Goal: Task Accomplishment & Management: Manage account settings

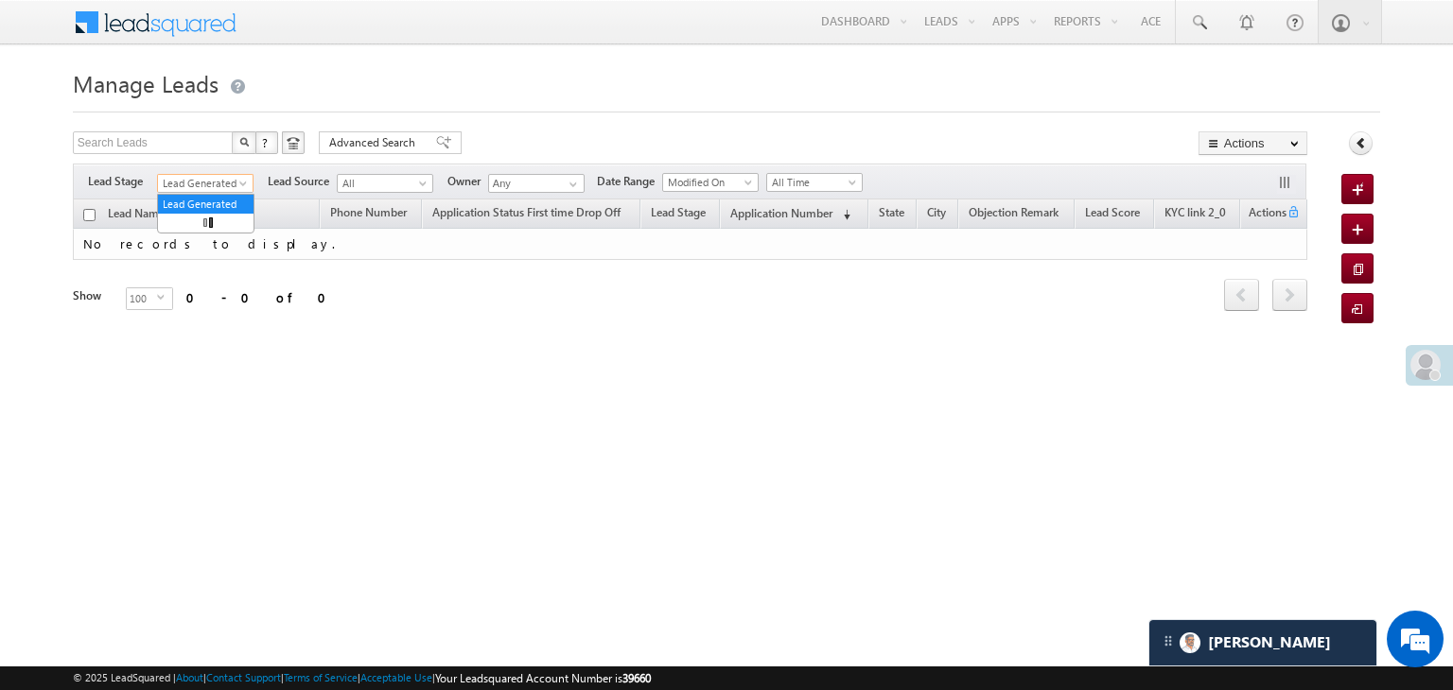
click at [161, 175] on span "Lead Generated" at bounding box center [203, 183] width 90 height 17
click at [210, 200] on link "All" at bounding box center [206, 204] width 96 height 17
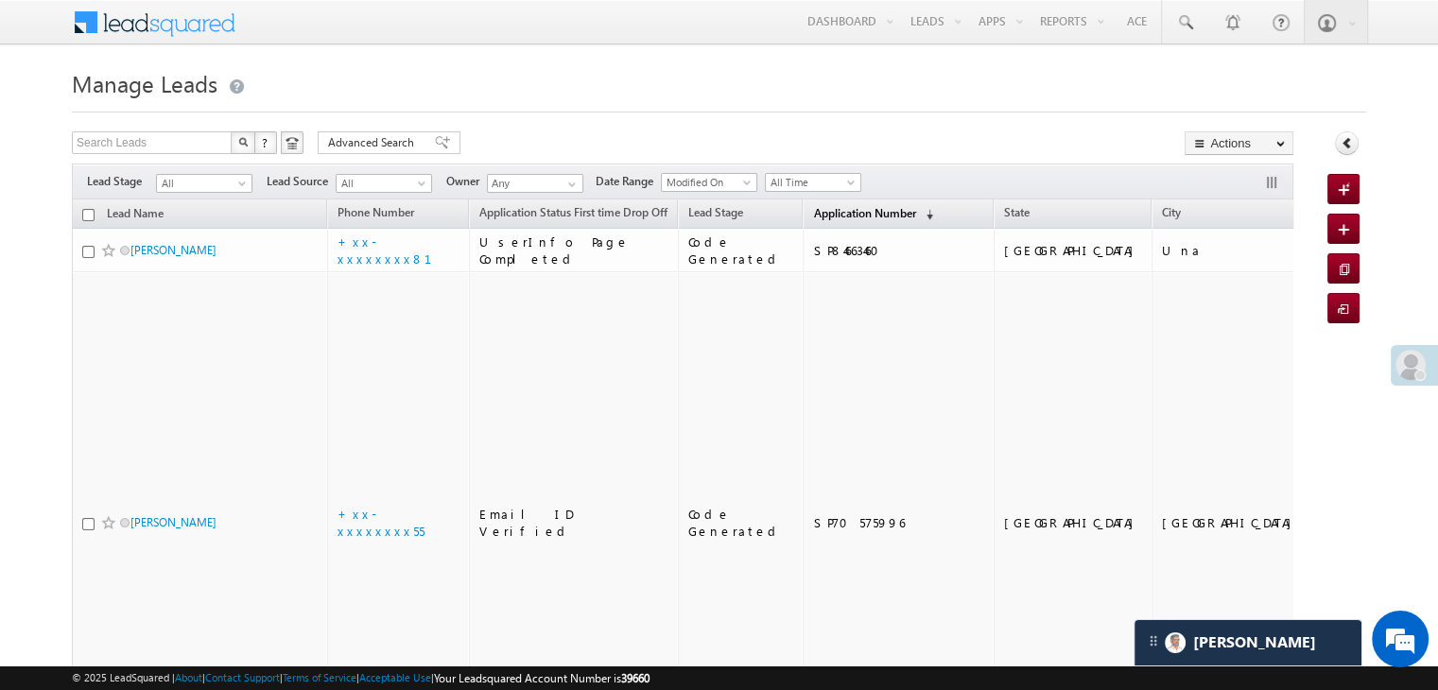
click at [813, 211] on span "Application Number" at bounding box center [864, 213] width 102 height 14
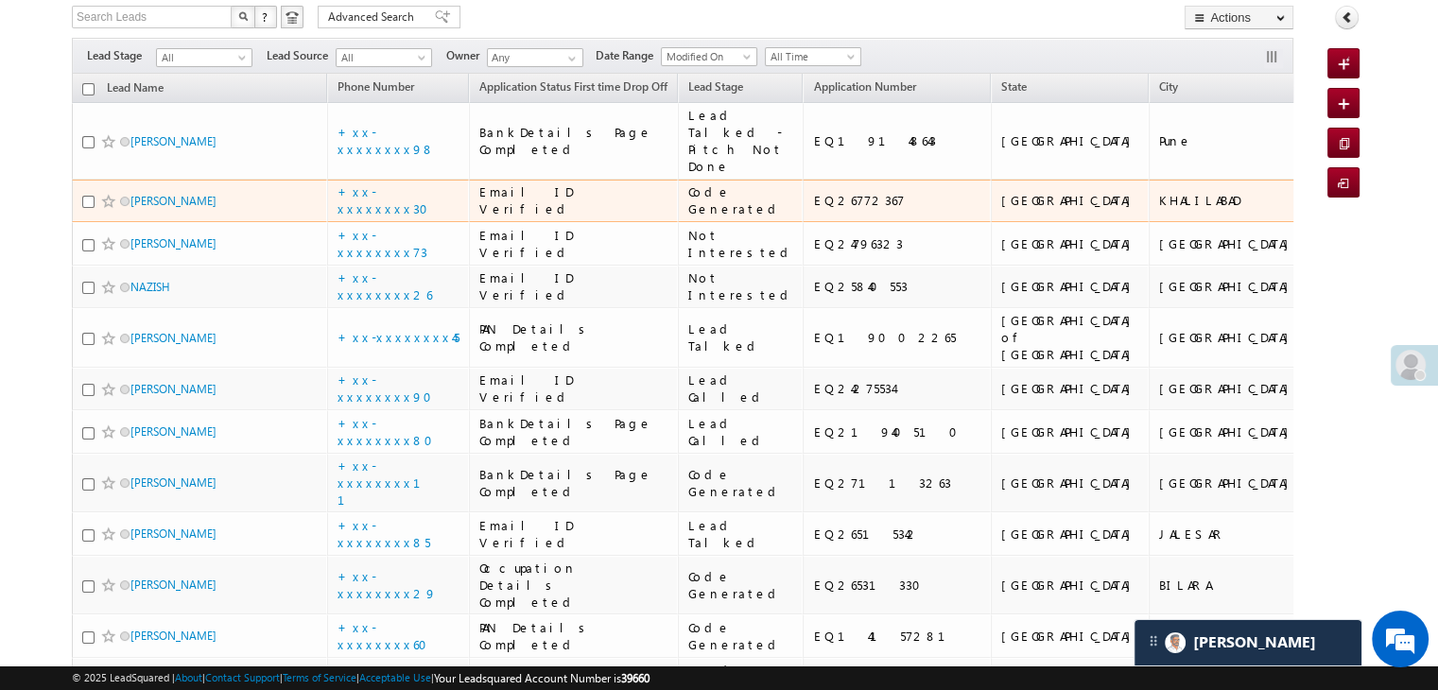
scroll to position [95, 0]
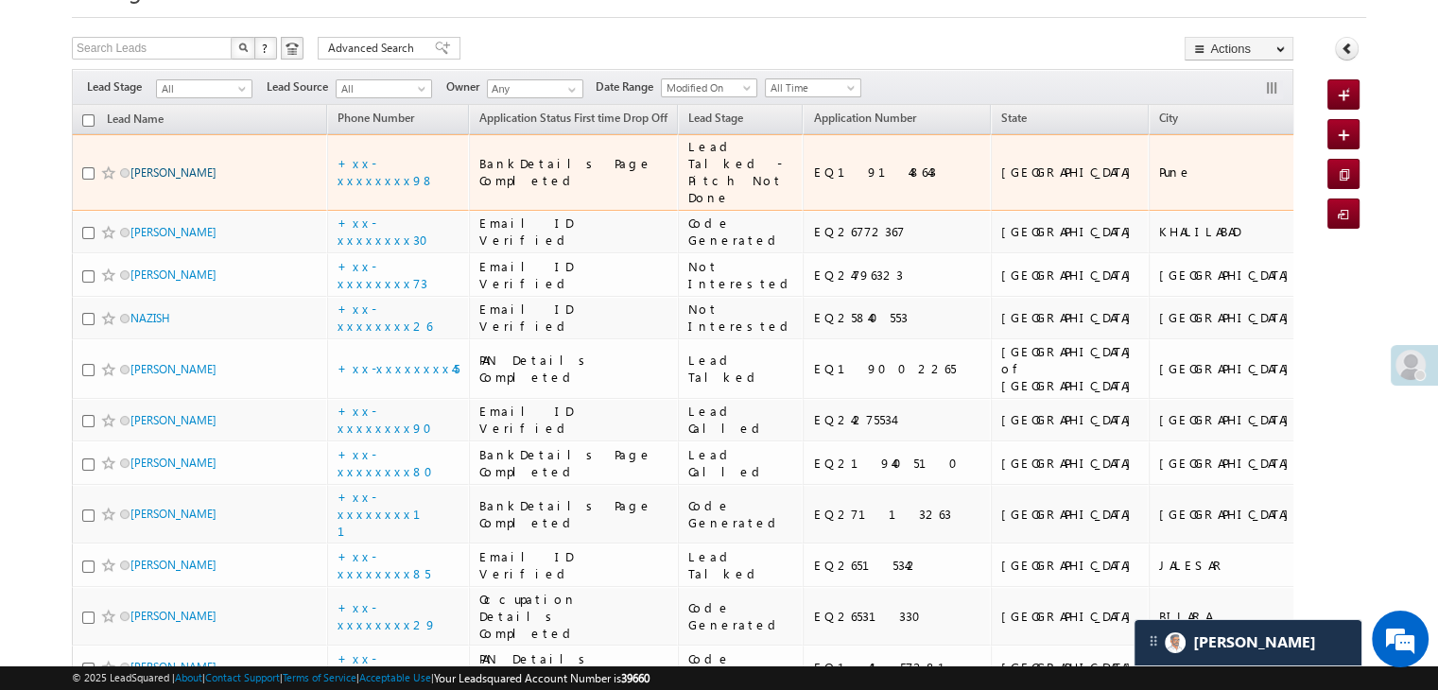
click at [169, 180] on link "Lalit shankarrao khawshi" at bounding box center [174, 172] width 86 height 14
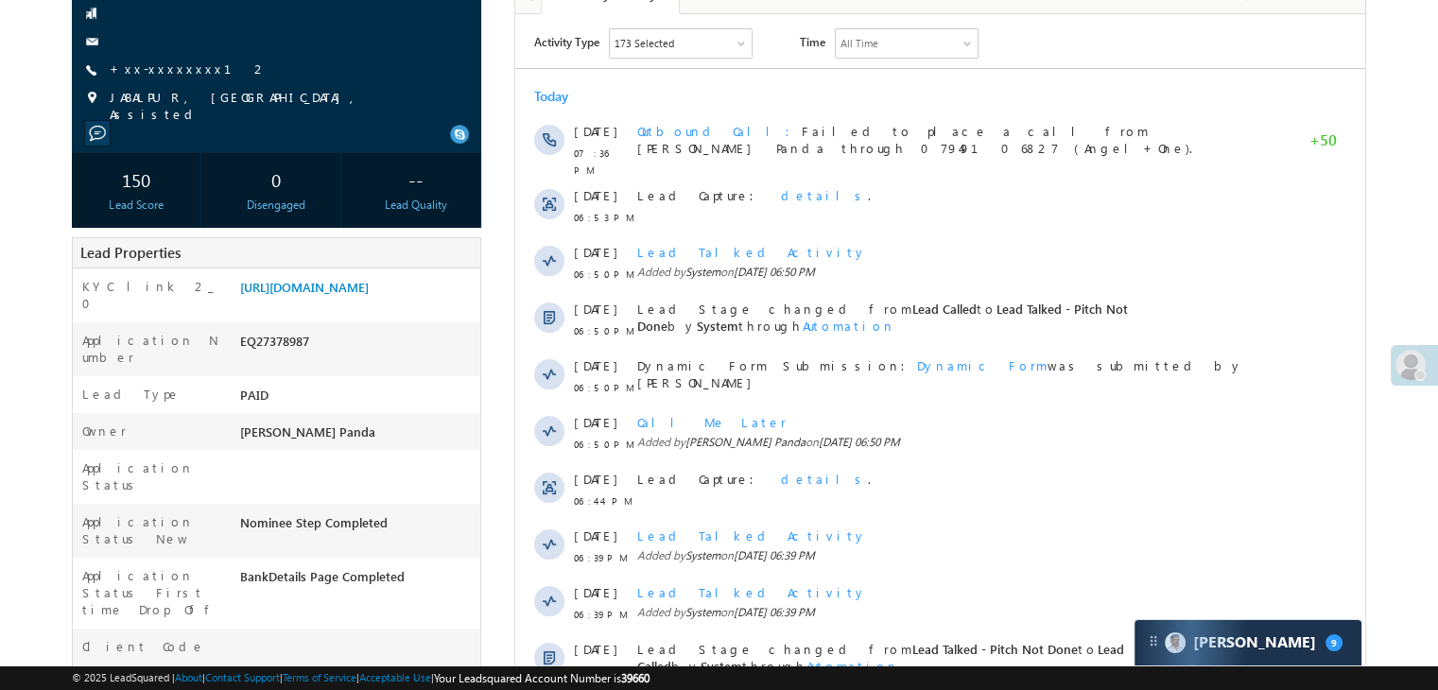
scroll to position [196, 0]
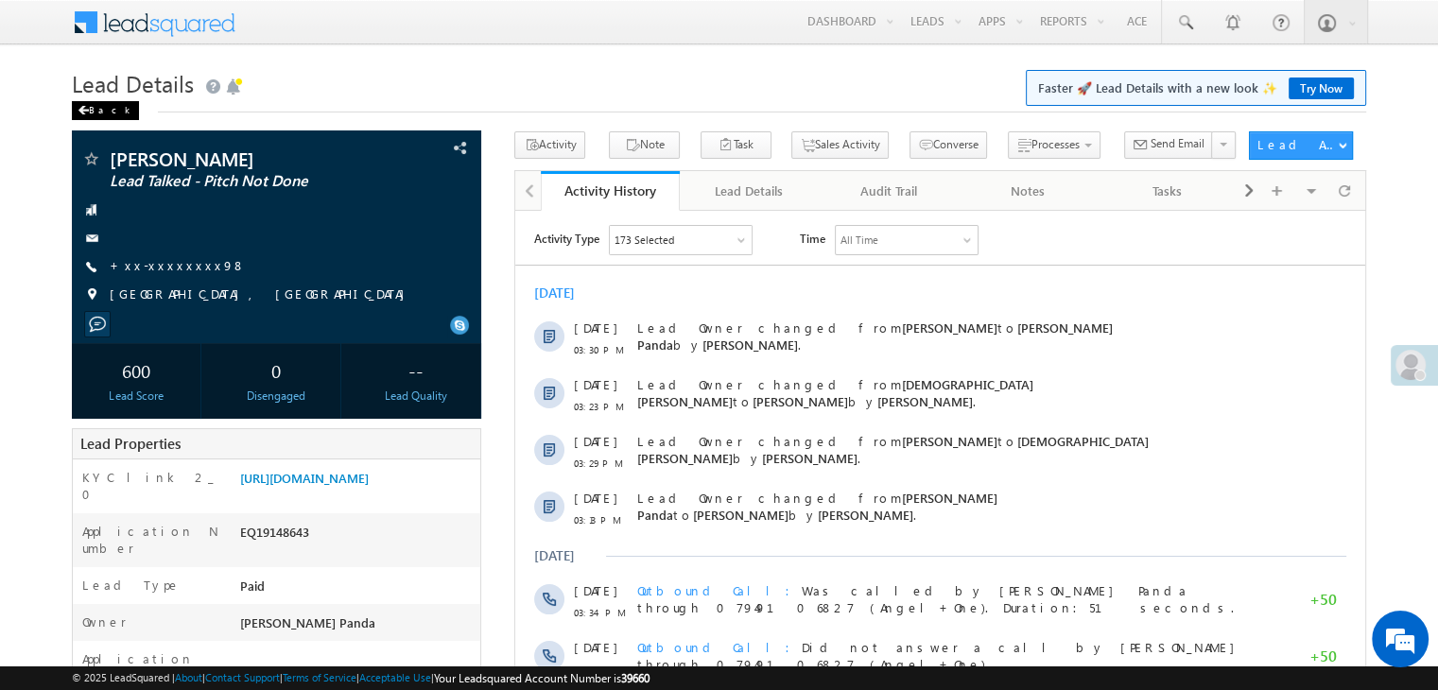
click at [97, 109] on div "Back" at bounding box center [105, 110] width 67 height 19
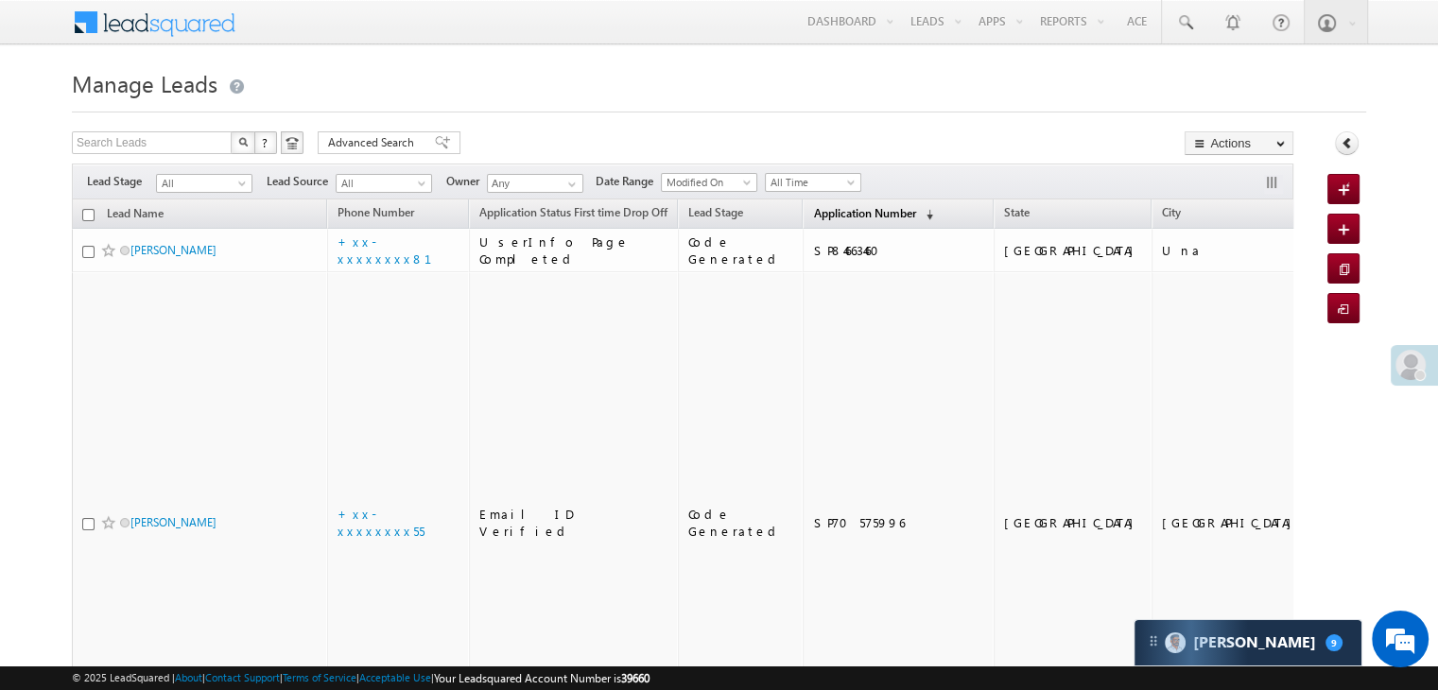
click at [813, 218] on span "Application Number" at bounding box center [864, 213] width 102 height 14
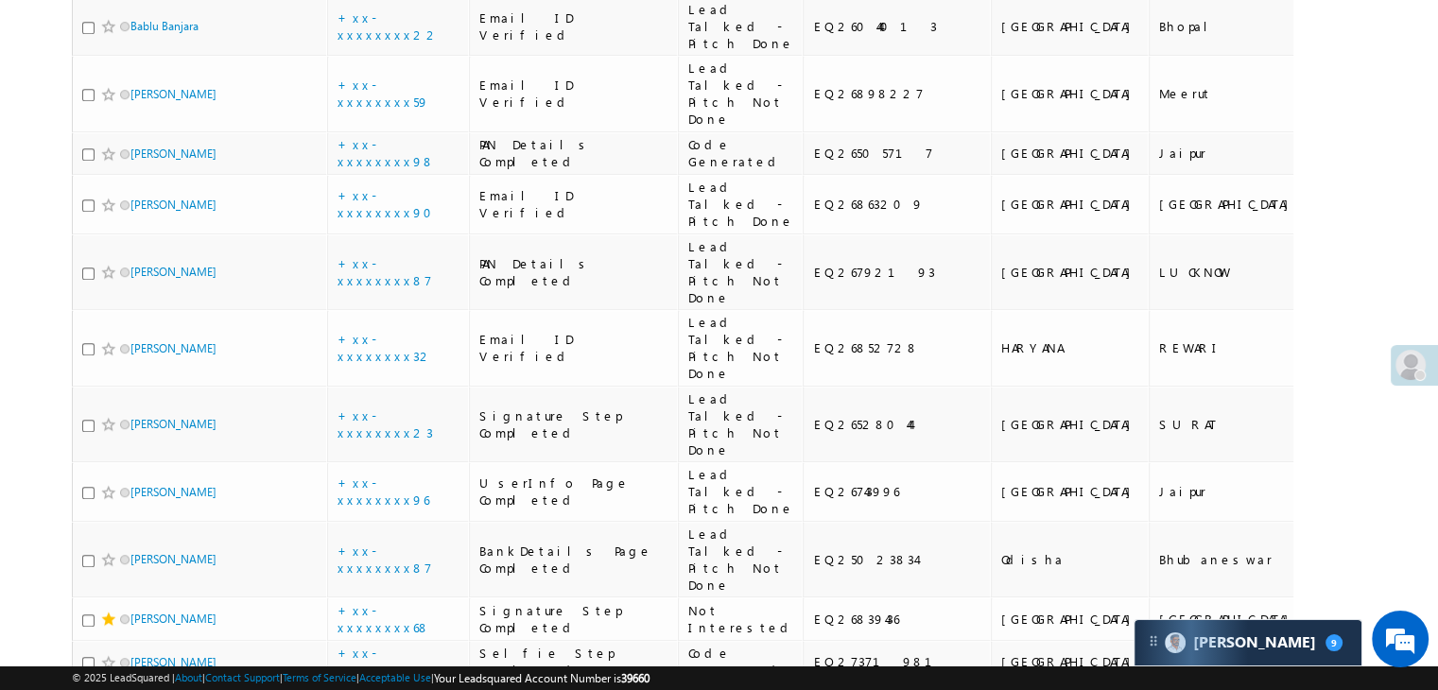
scroll to position [1135, 0]
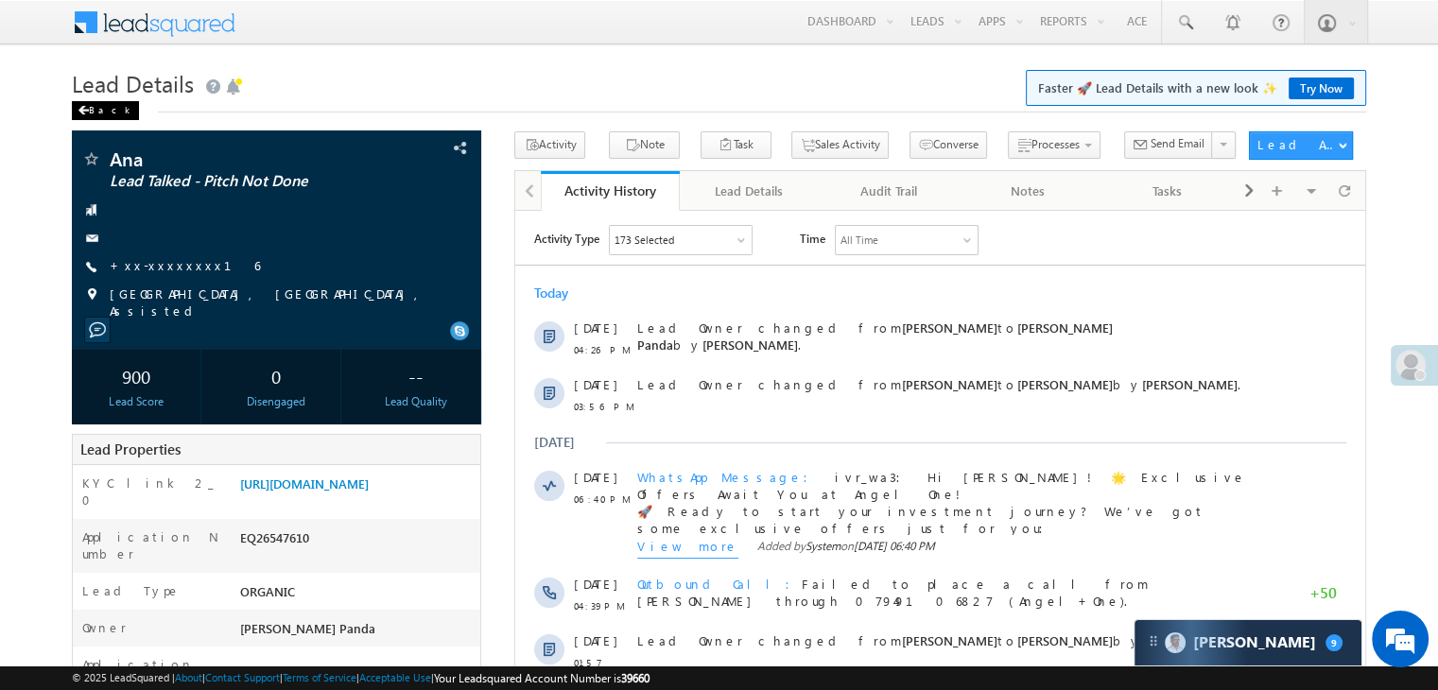
click at [93, 118] on div "Back" at bounding box center [105, 110] width 67 height 19
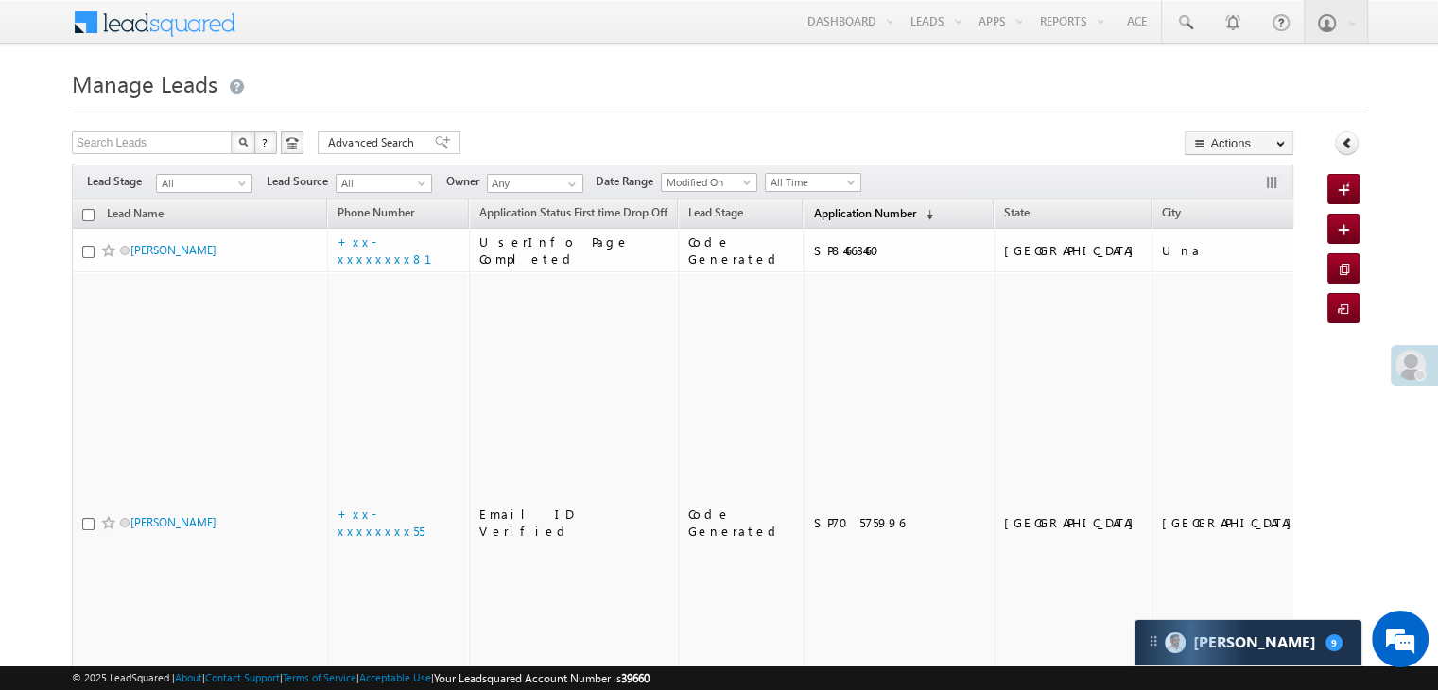
click at [826, 213] on span "Application Number" at bounding box center [864, 213] width 102 height 14
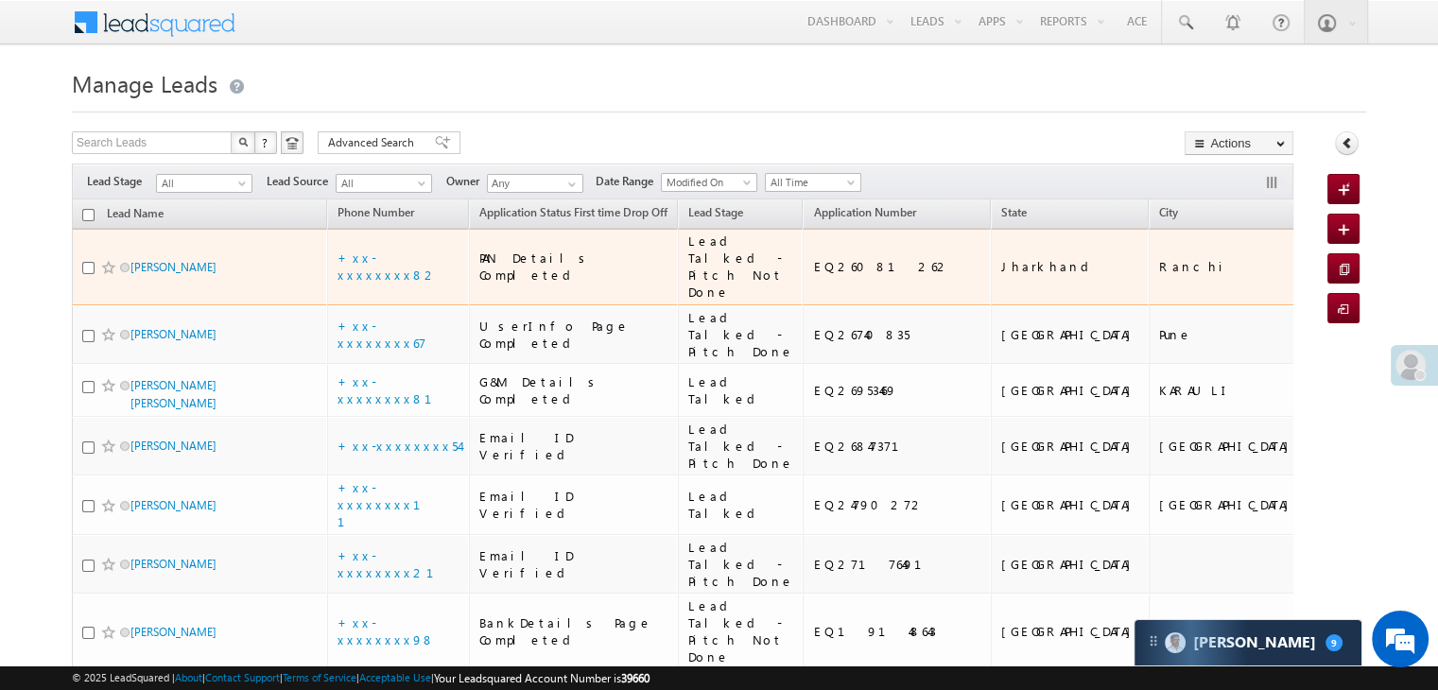
click at [179, 285] on div "Krishna Kumar" at bounding box center [200, 271] width 236 height 26
click at [182, 274] on link "Krishna Kumar" at bounding box center [174, 267] width 86 height 14
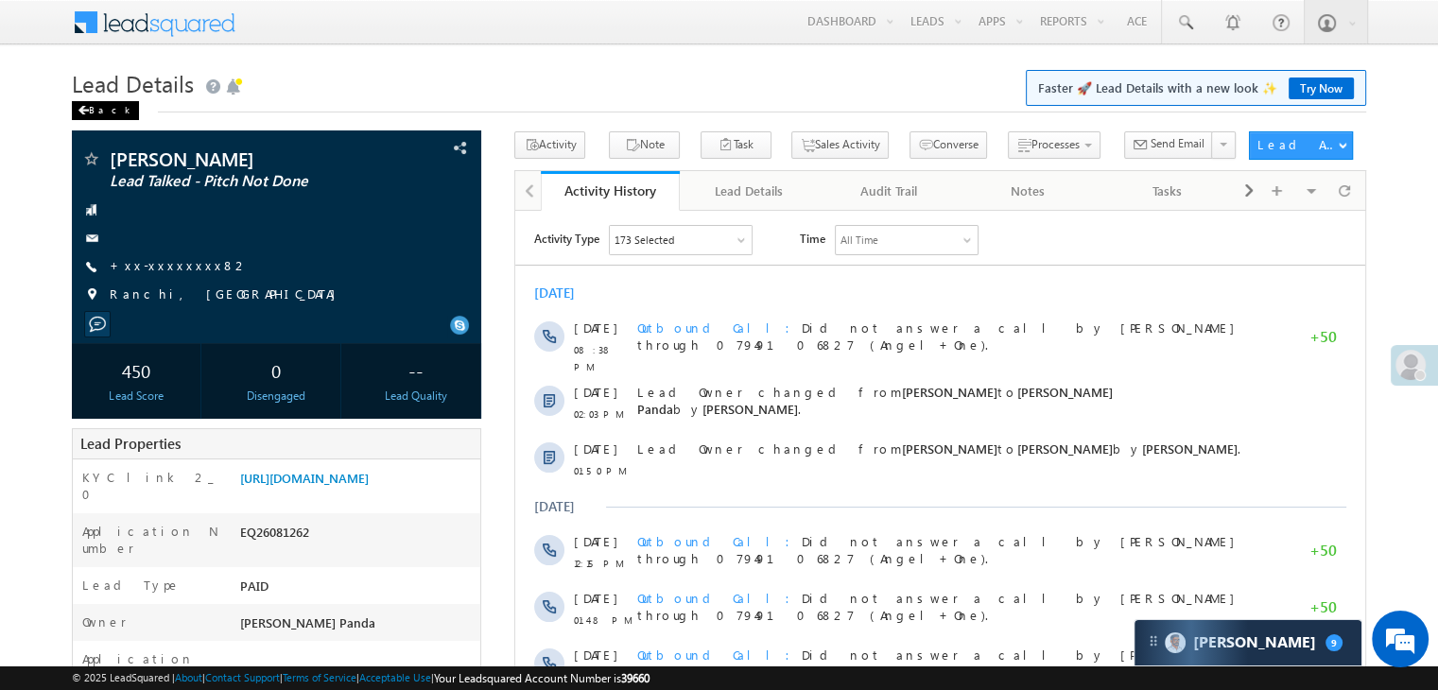
click at [90, 115] on div "Back" at bounding box center [105, 110] width 67 height 19
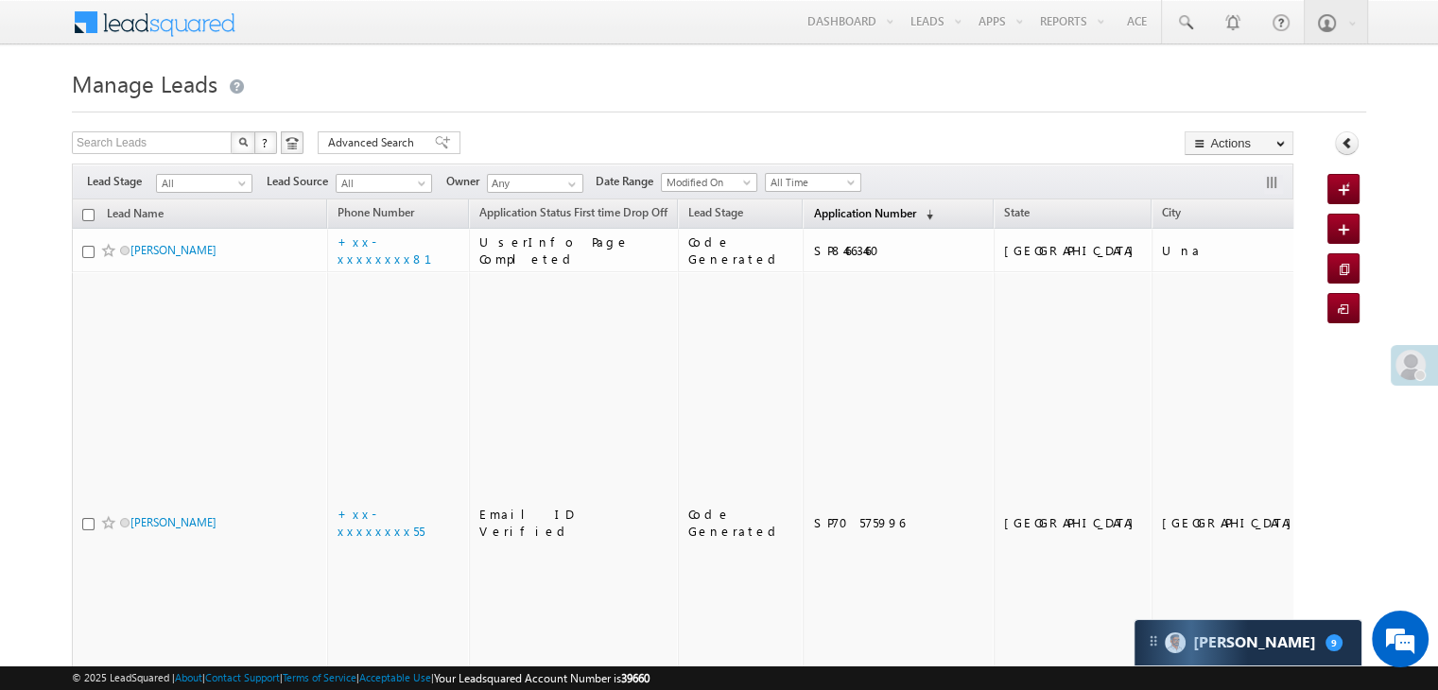
click at [813, 218] on span "Application Number" at bounding box center [864, 213] width 102 height 14
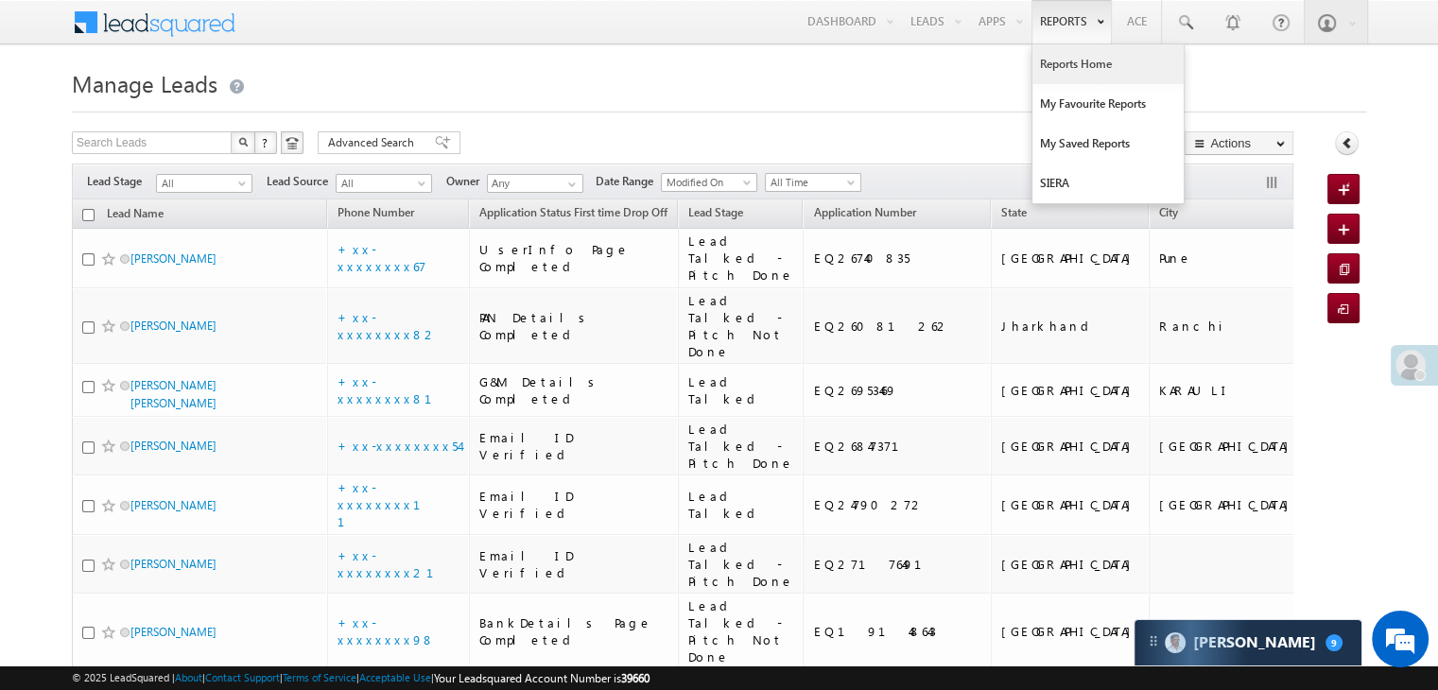
click at [1064, 66] on link "Reports Home" at bounding box center [1108, 64] width 151 height 40
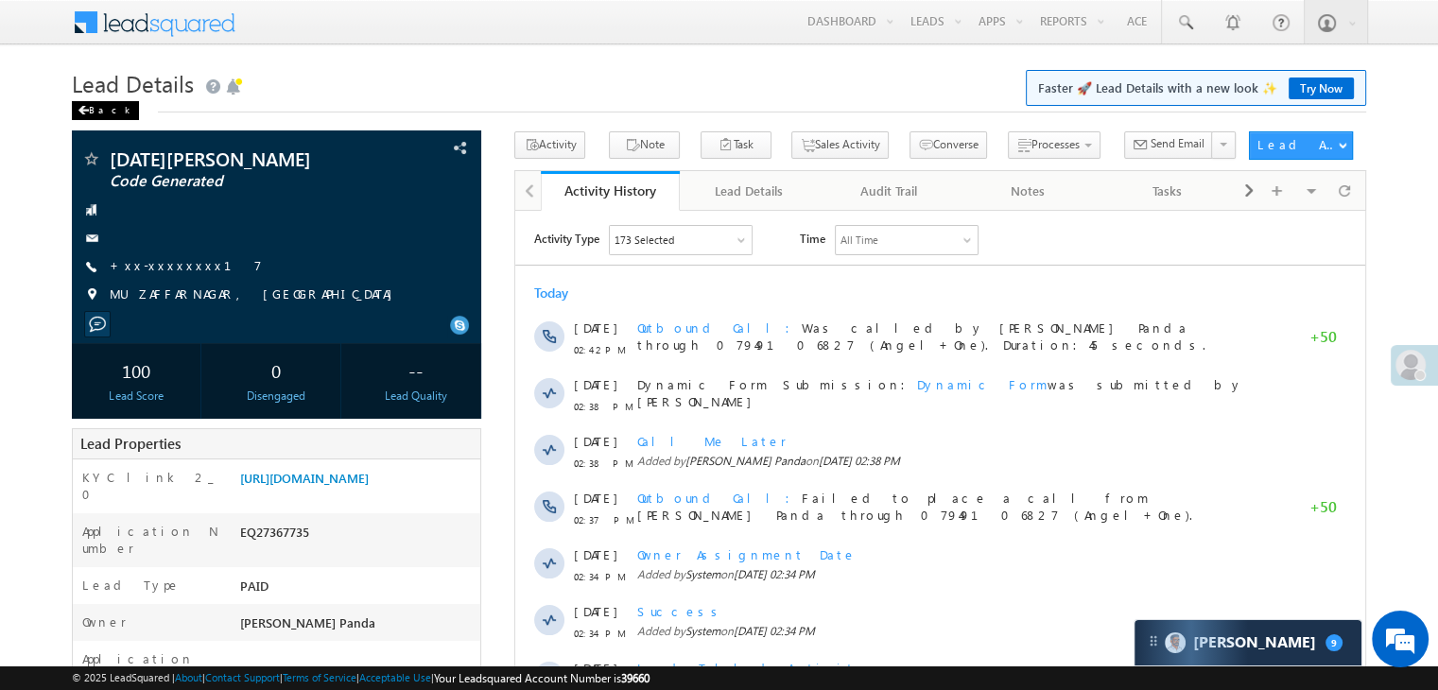
click at [88, 111] on span at bounding box center [83, 110] width 11 height 9
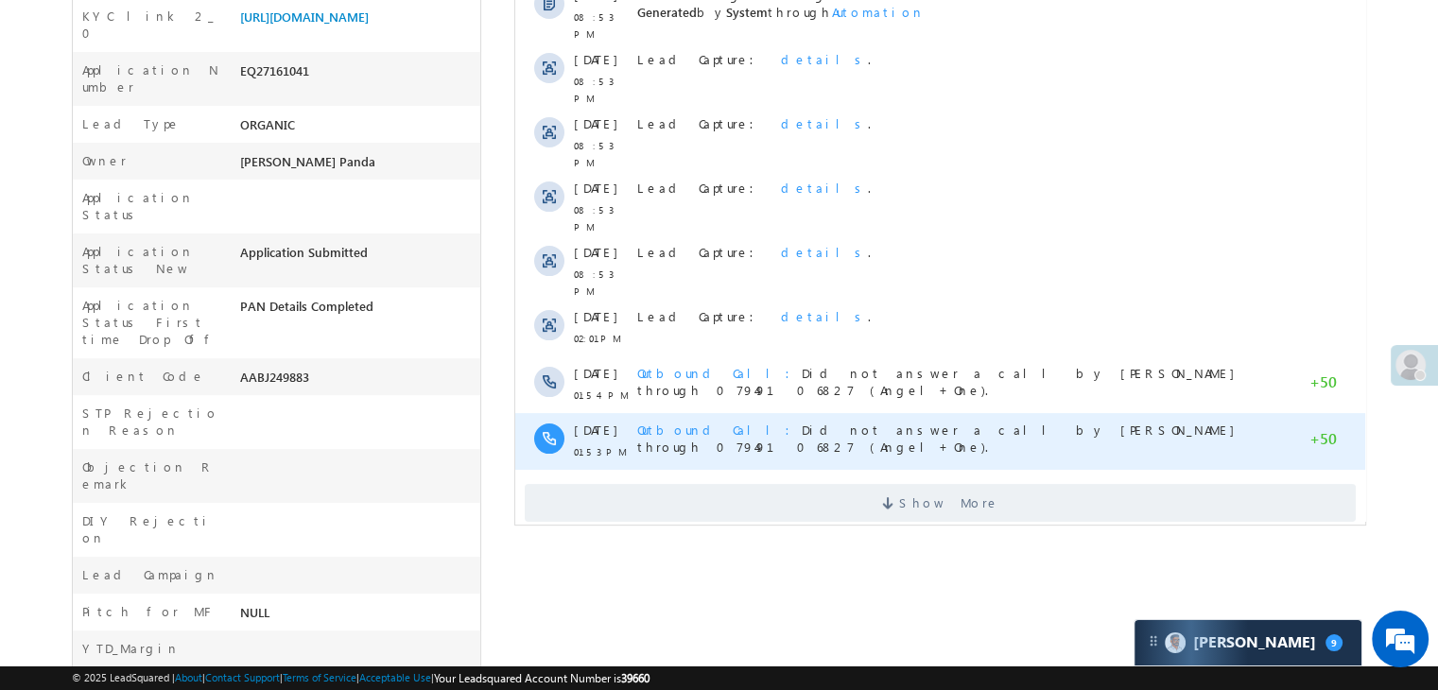
scroll to position [473, 0]
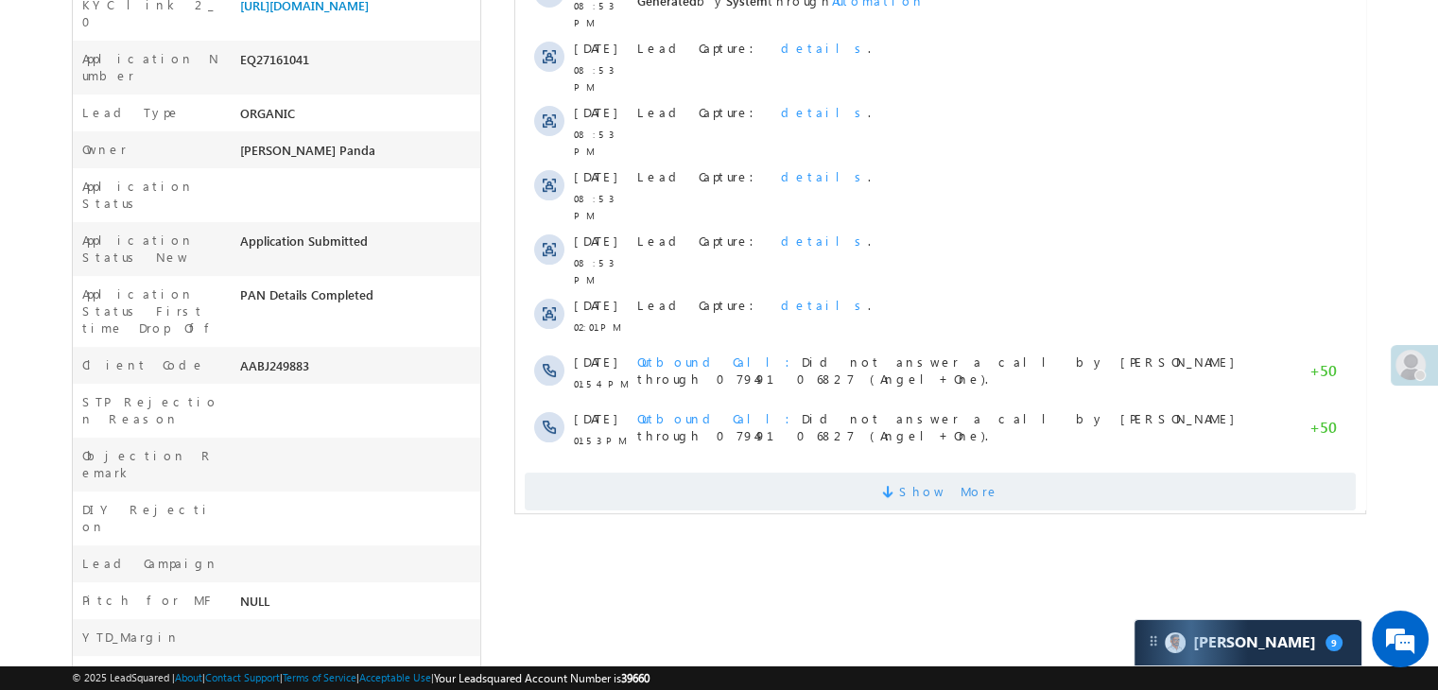
click at [954, 473] on span "Show More" at bounding box center [949, 492] width 100 height 38
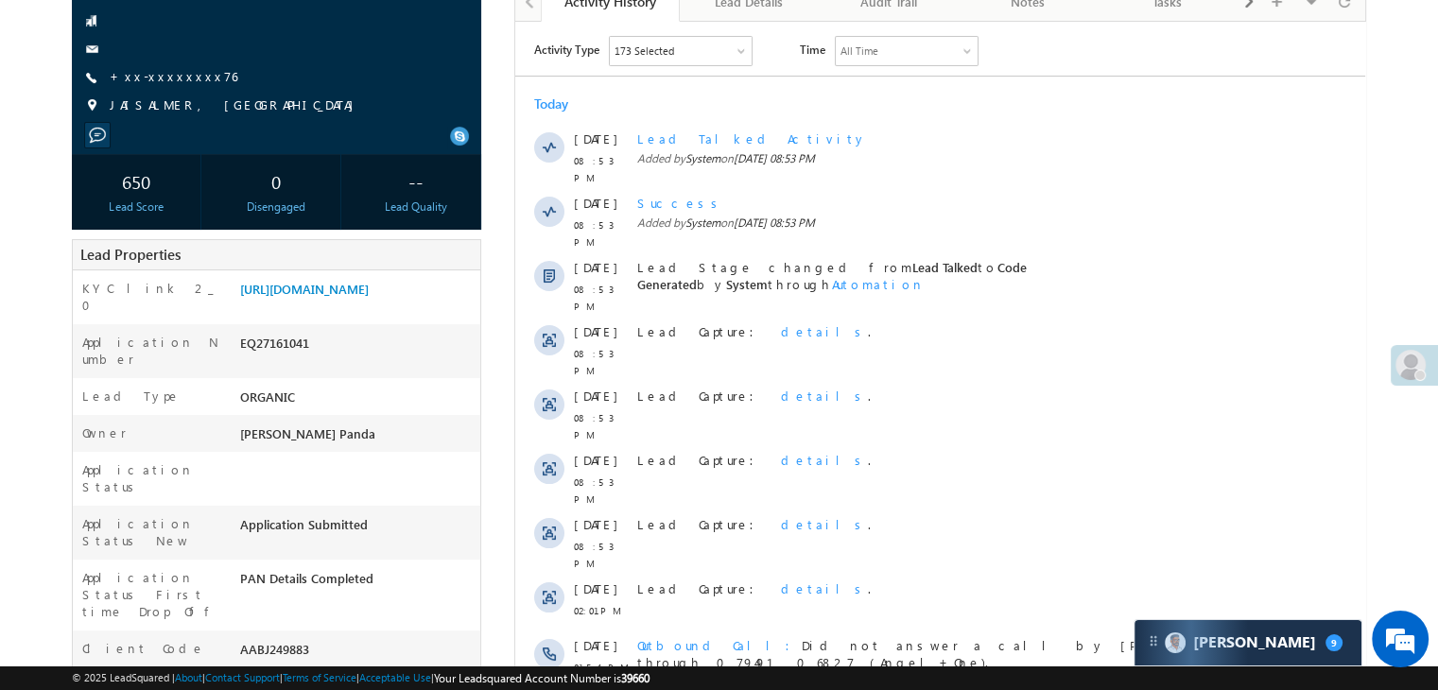
scroll to position [0, 0]
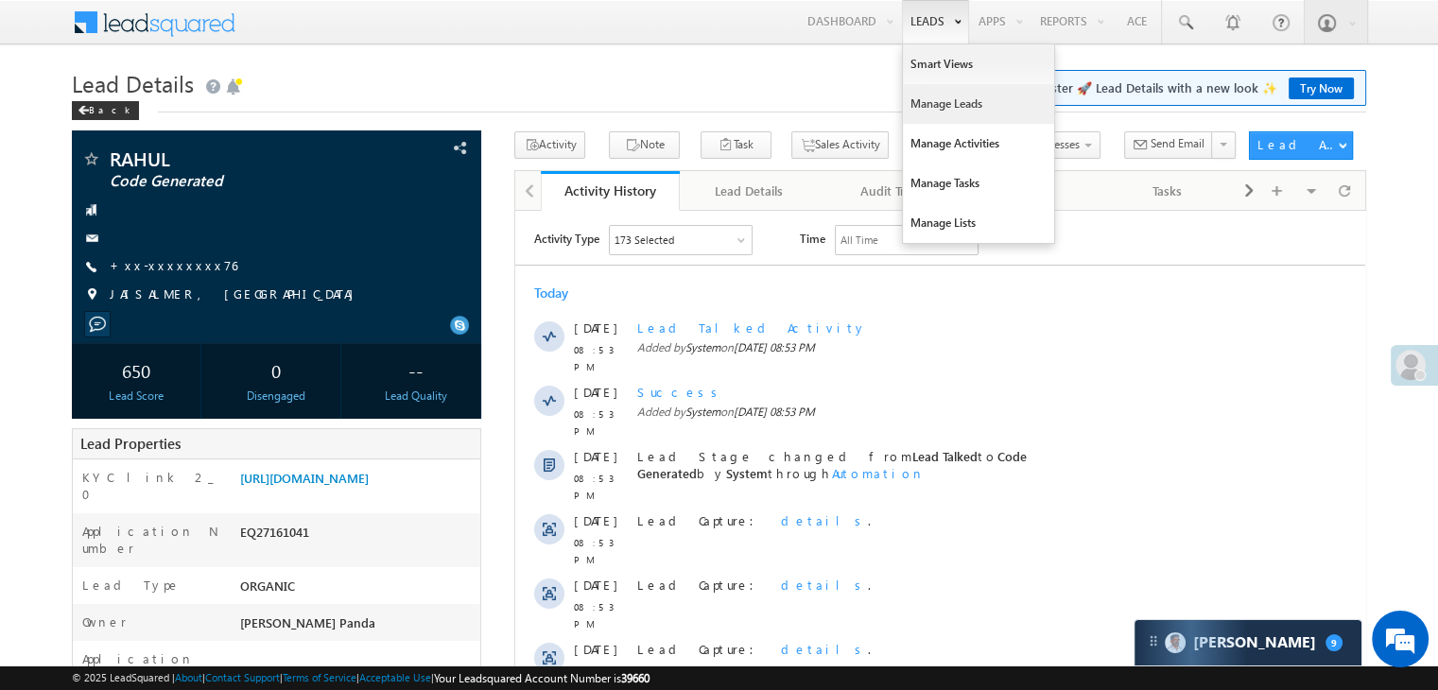
click at [923, 99] on link "Manage Leads" at bounding box center [978, 104] width 151 height 40
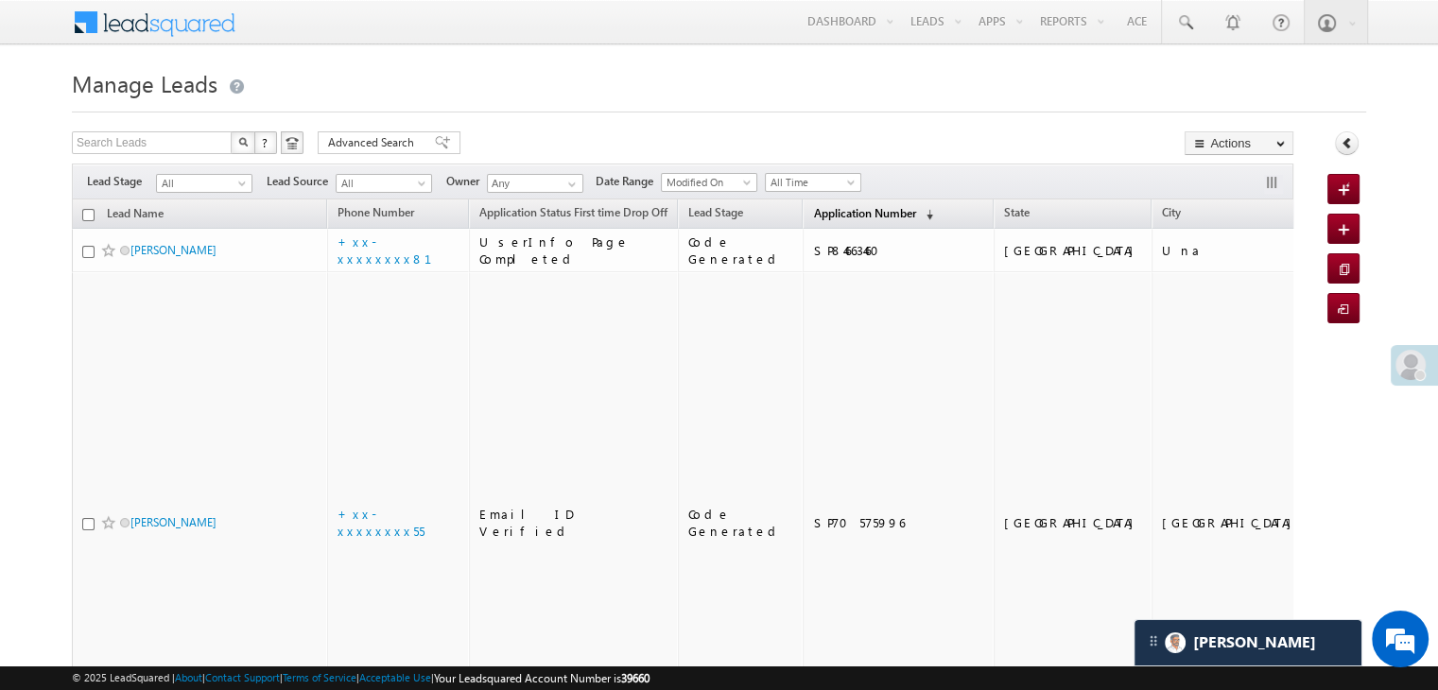
click at [832, 218] on span "Application Number" at bounding box center [864, 213] width 102 height 14
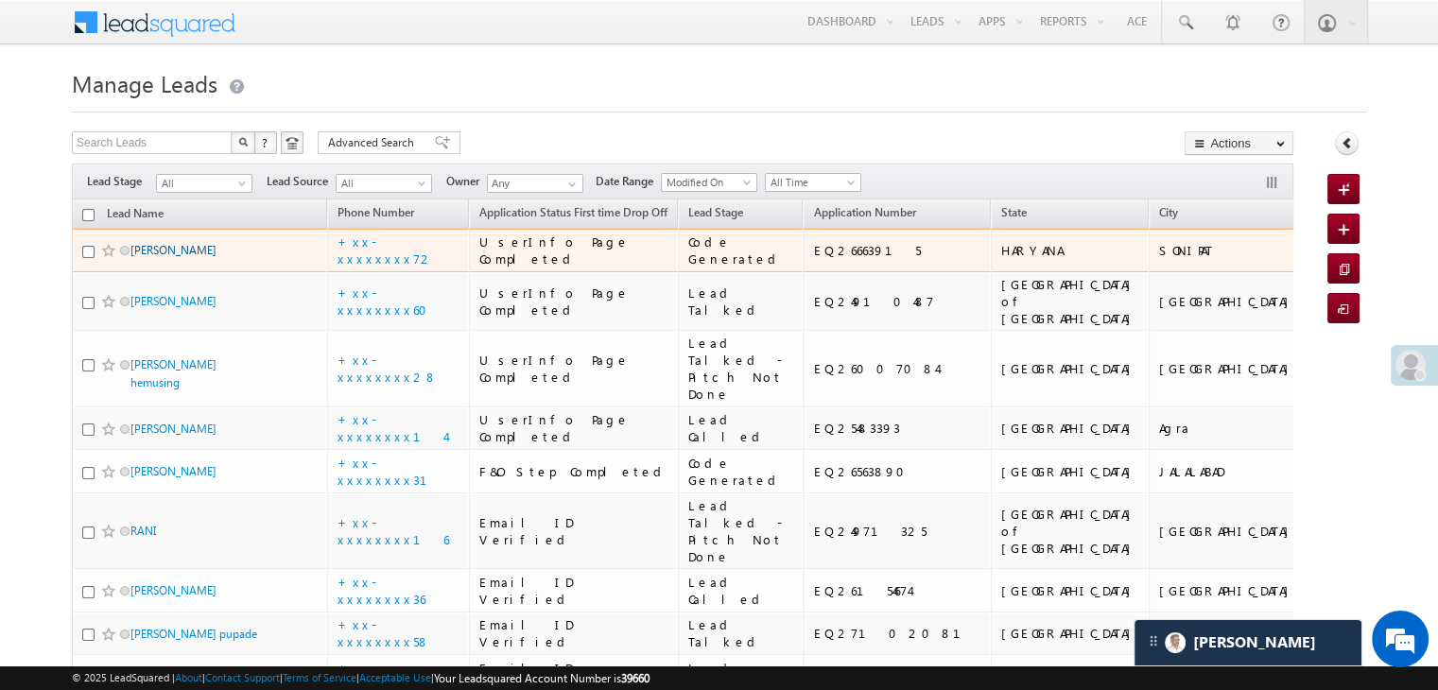
click at [171, 257] on link "[PERSON_NAME]" at bounding box center [174, 250] width 86 height 14
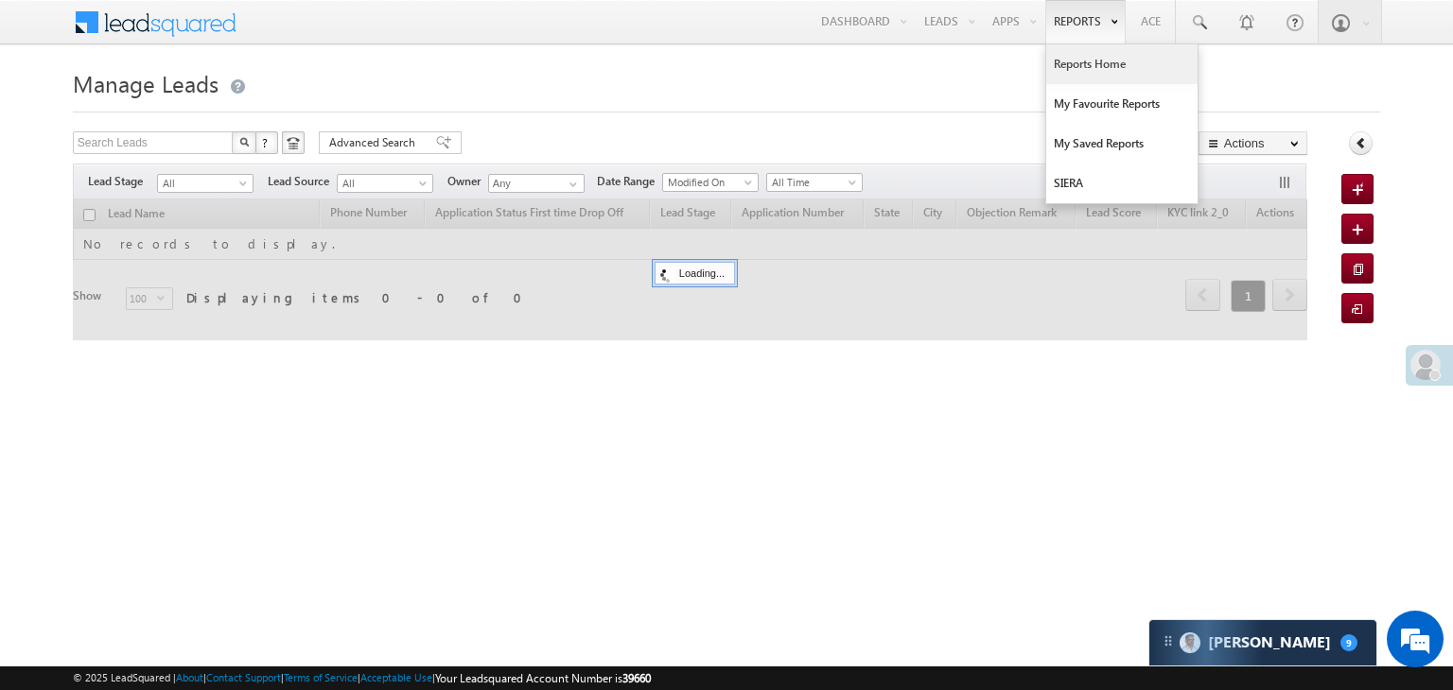
click at [1064, 58] on link "Reports Home" at bounding box center [1121, 64] width 151 height 40
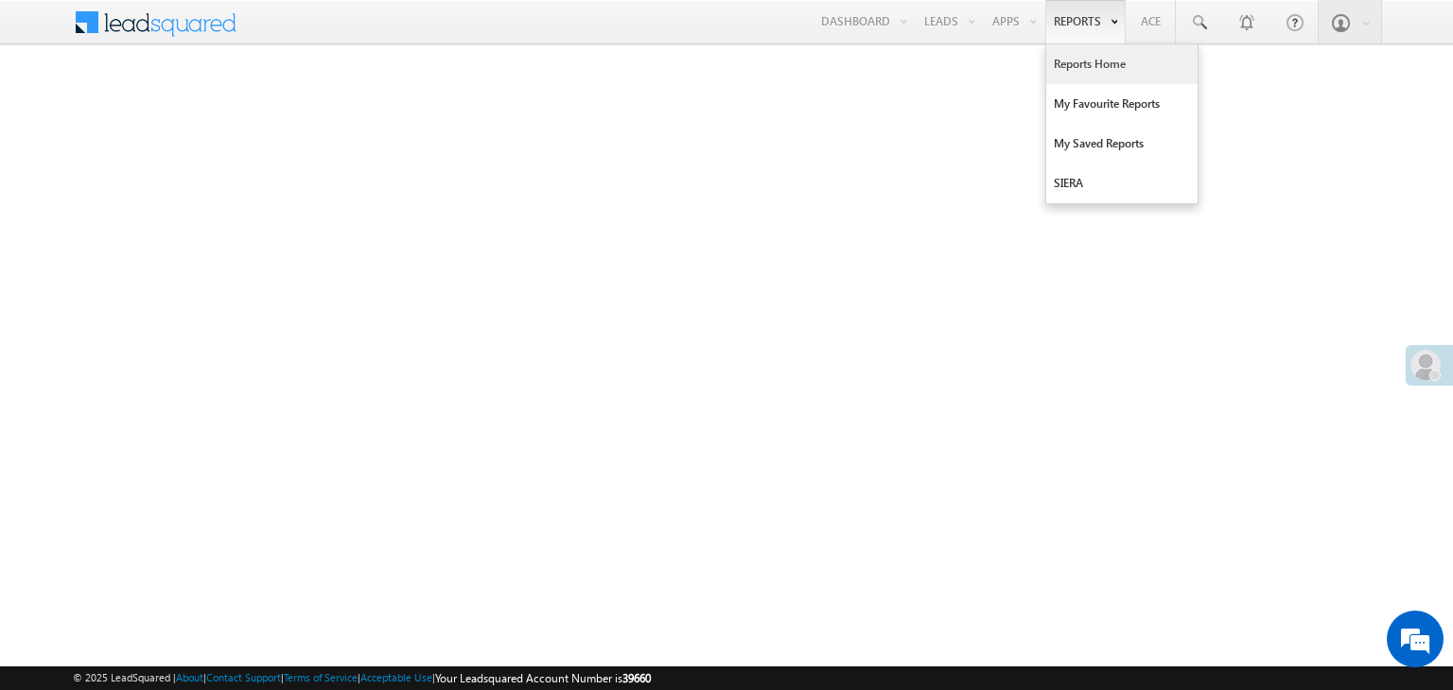
click at [1085, 63] on link "Reports Home" at bounding box center [1121, 64] width 151 height 40
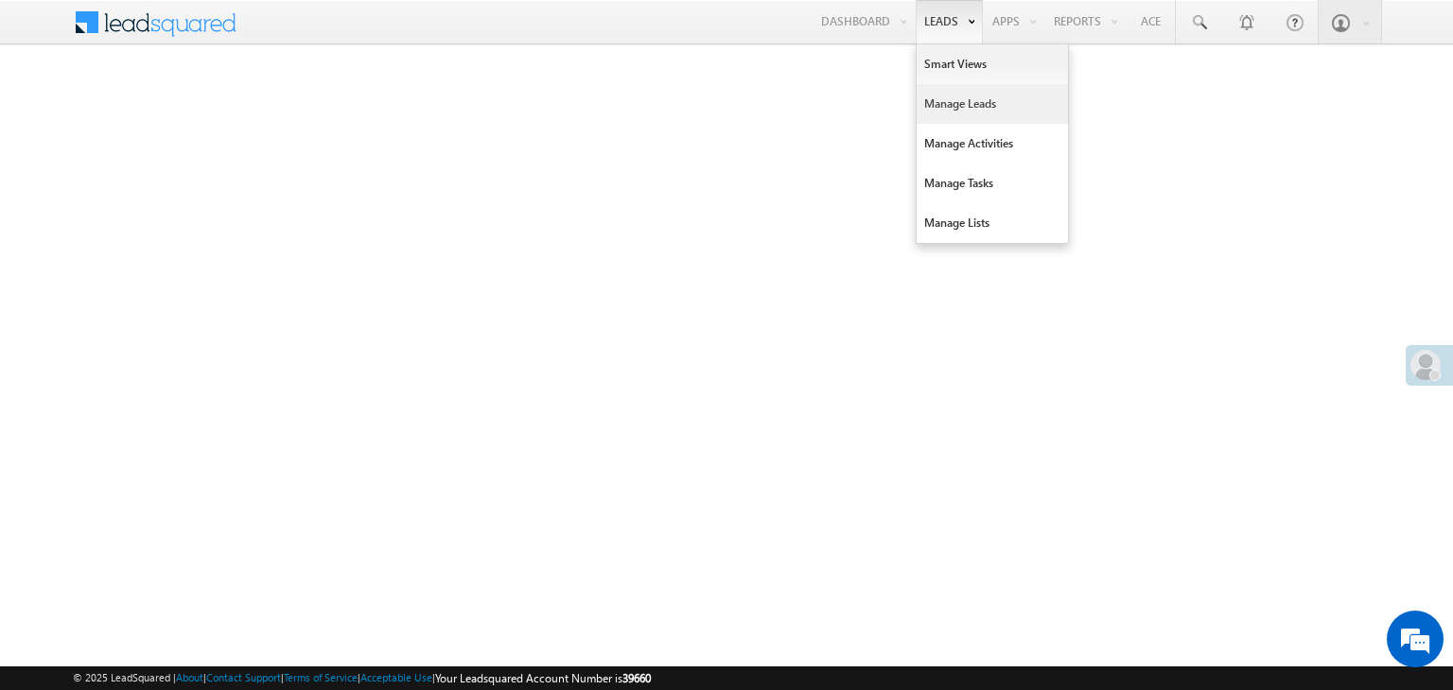
click at [962, 106] on link "Manage Leads" at bounding box center [991, 104] width 151 height 40
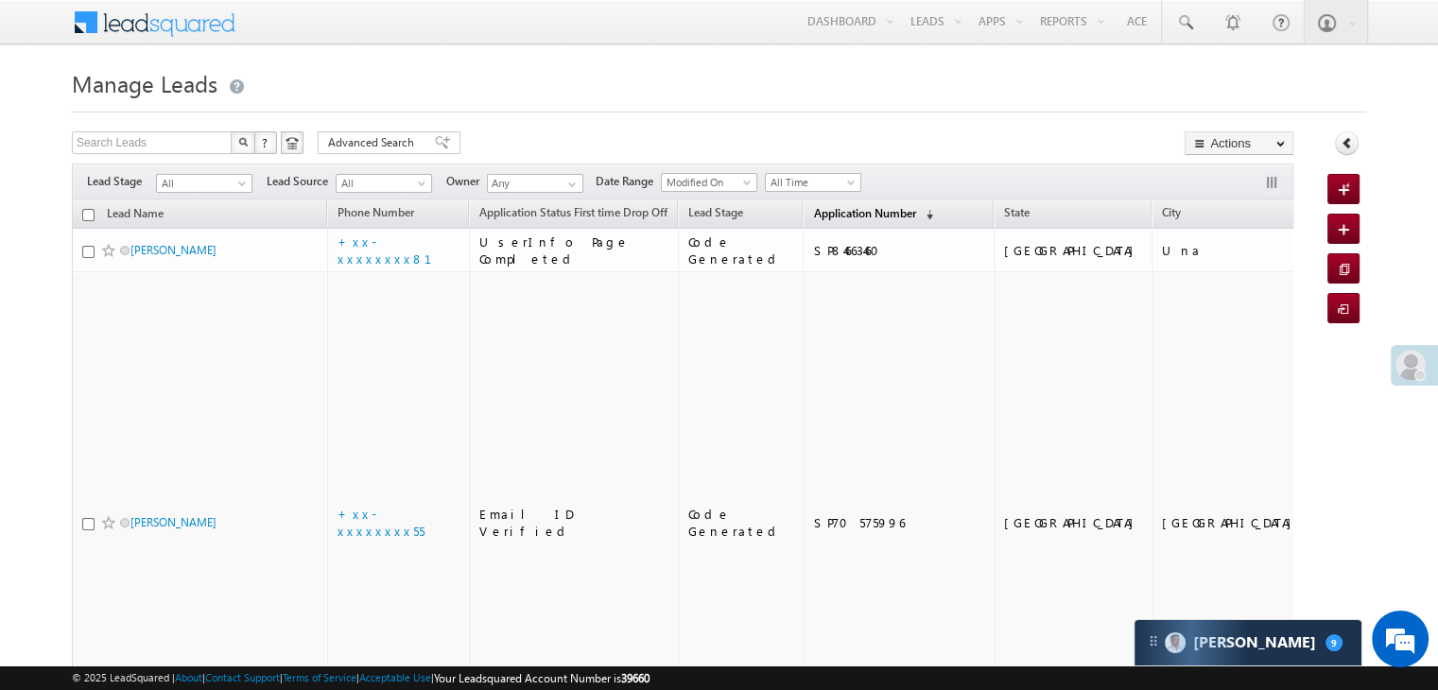
click at [827, 211] on span "Application Number" at bounding box center [864, 213] width 102 height 14
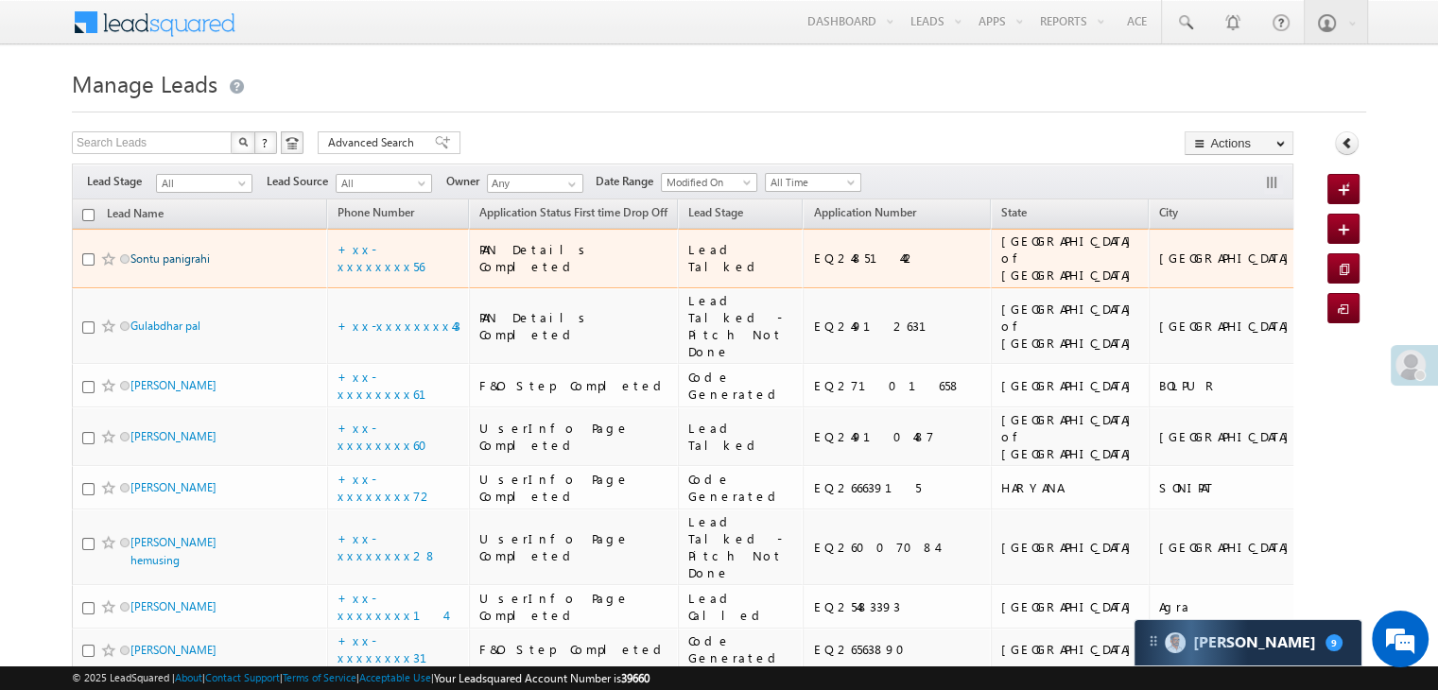
click at [177, 266] on link "Sontu panigrahi" at bounding box center [170, 259] width 79 height 14
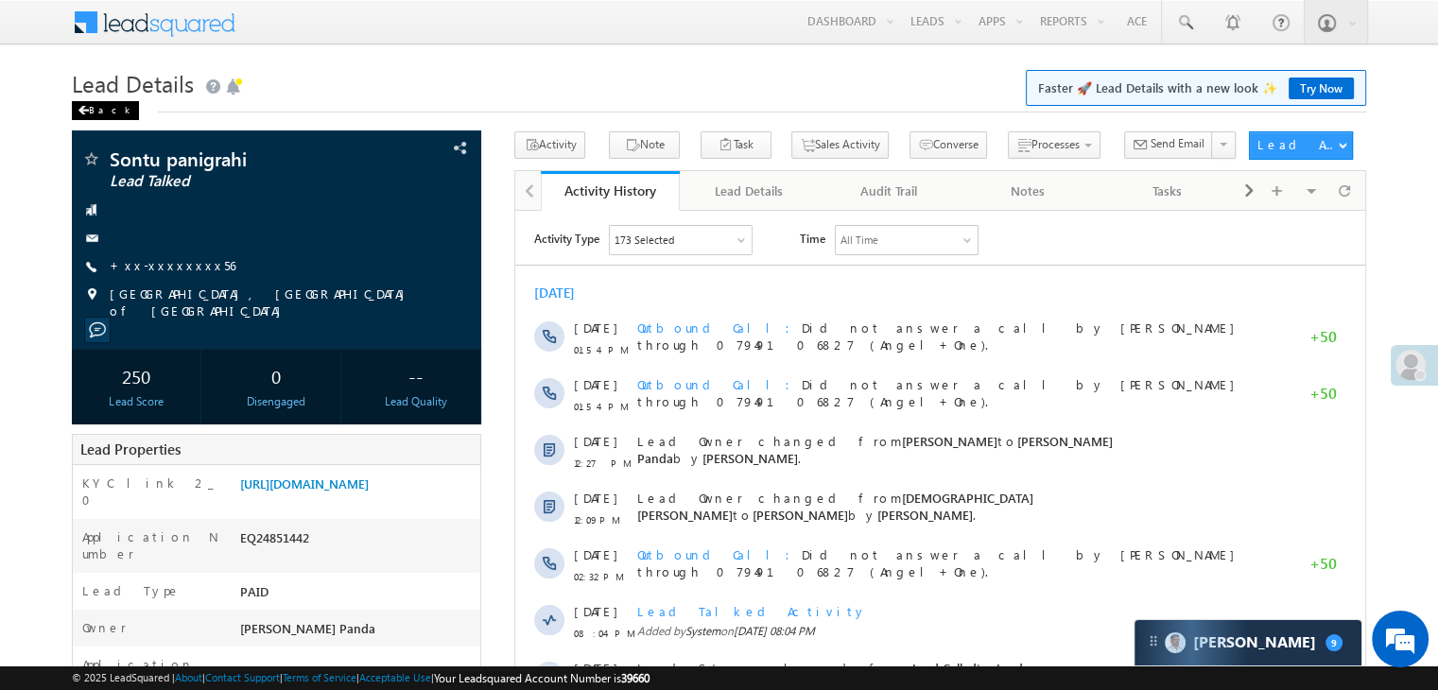
click at [101, 115] on div "Back" at bounding box center [105, 110] width 67 height 19
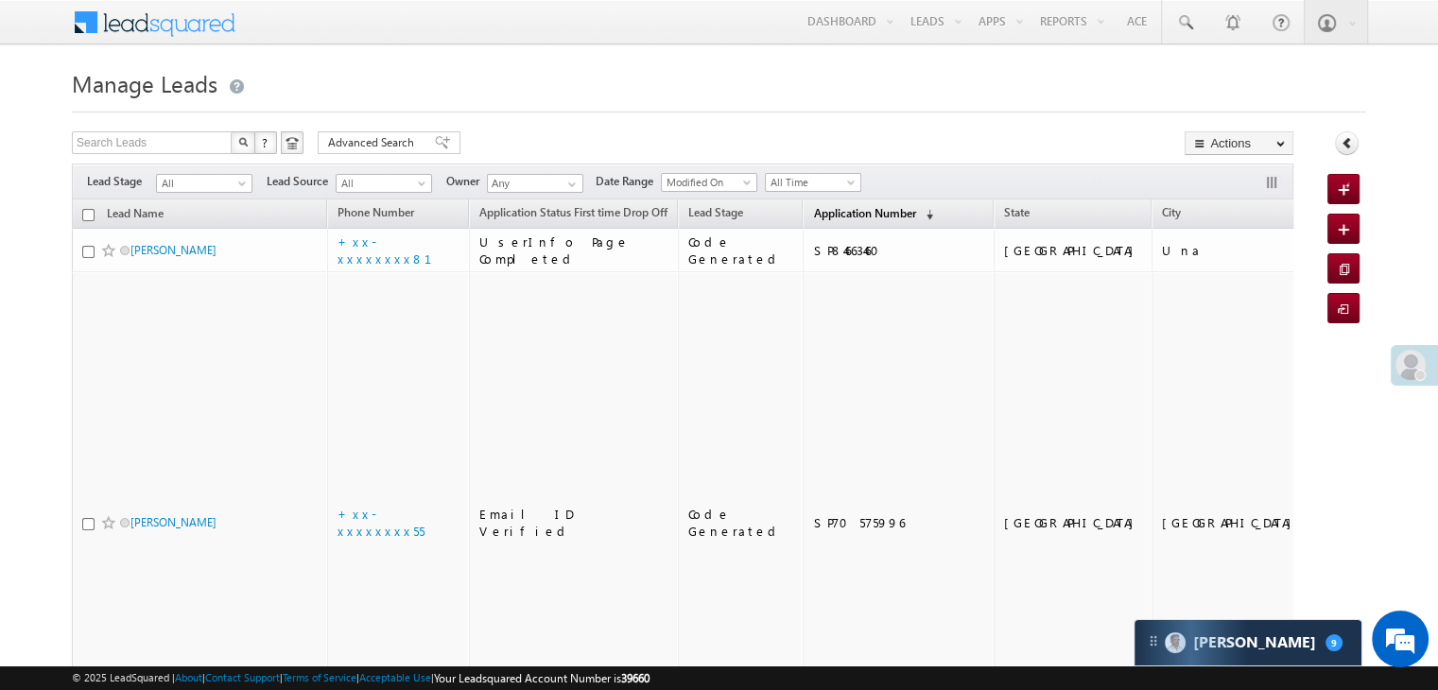
click at [838, 219] on span "Application Number" at bounding box center [864, 213] width 102 height 14
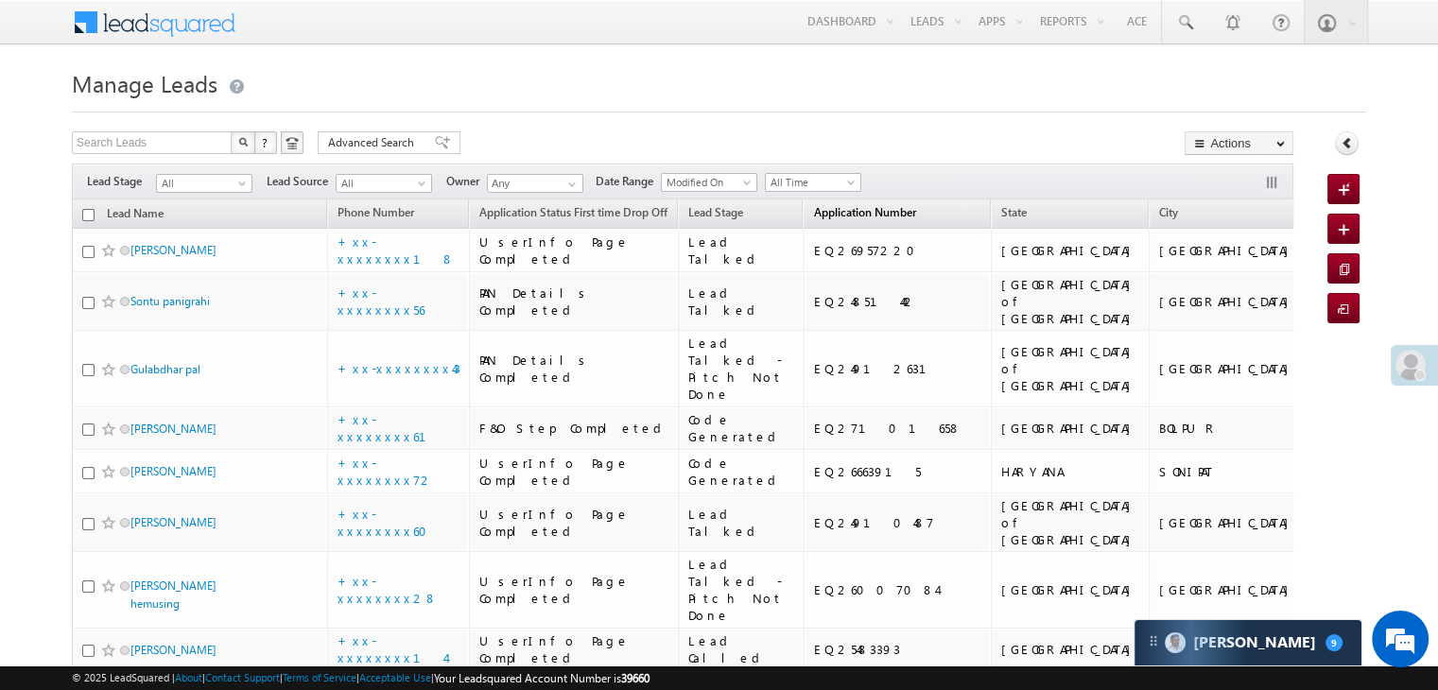
click at [838, 219] on span "Application Number" at bounding box center [864, 212] width 102 height 14
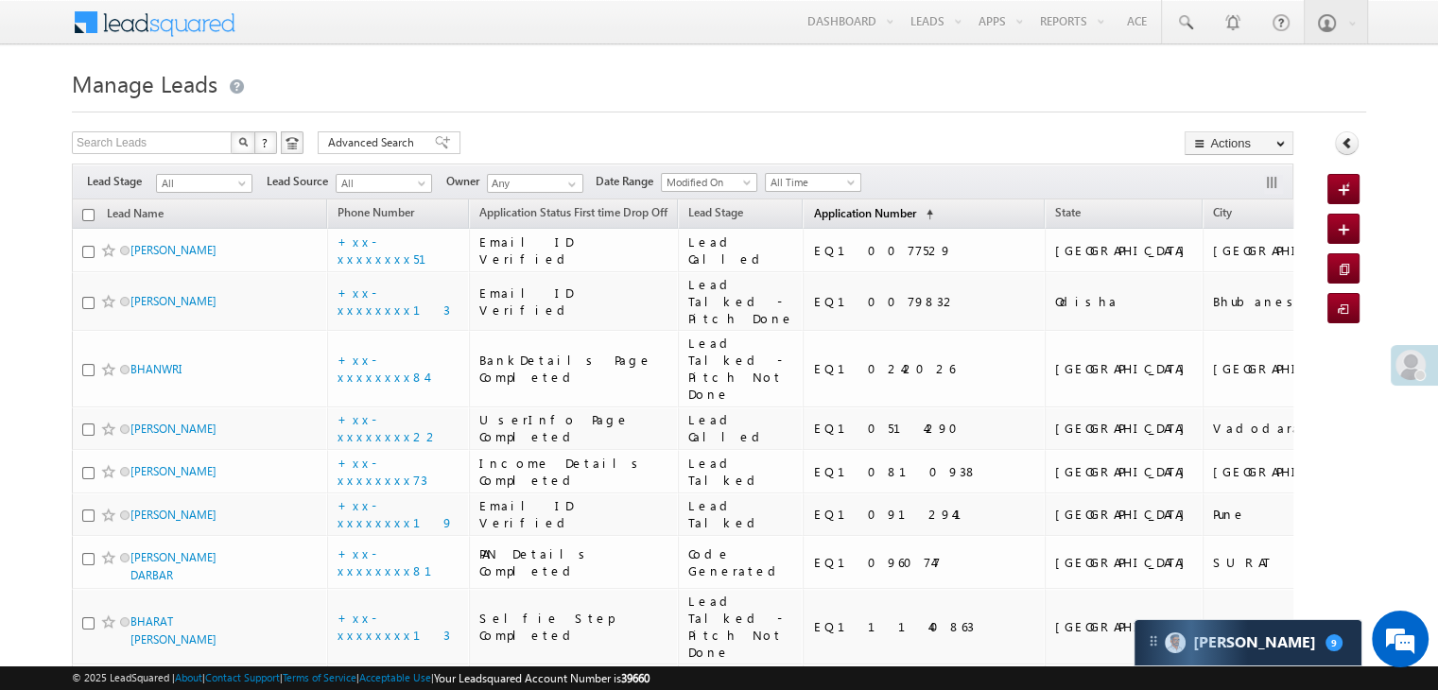
click at [838, 219] on span "Application Number" at bounding box center [864, 213] width 102 height 14
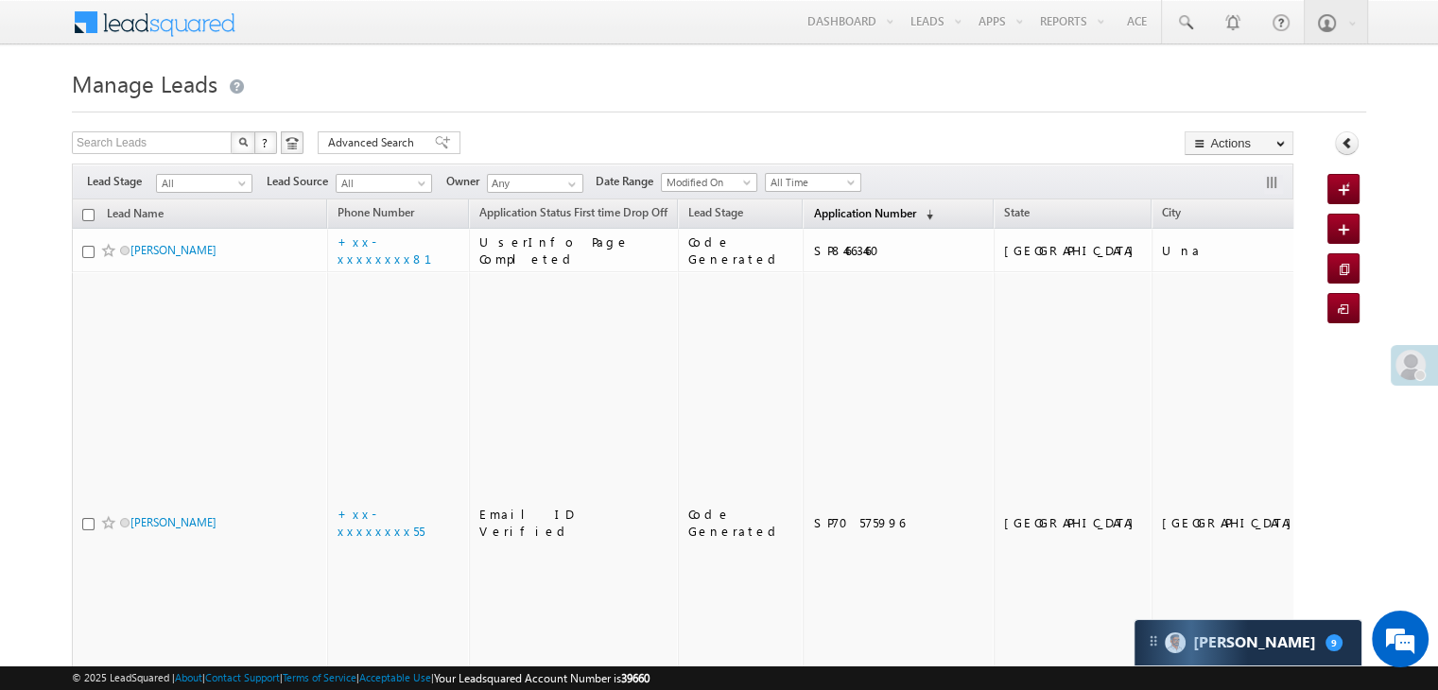
click at [838, 219] on span "Application Number" at bounding box center [864, 213] width 102 height 14
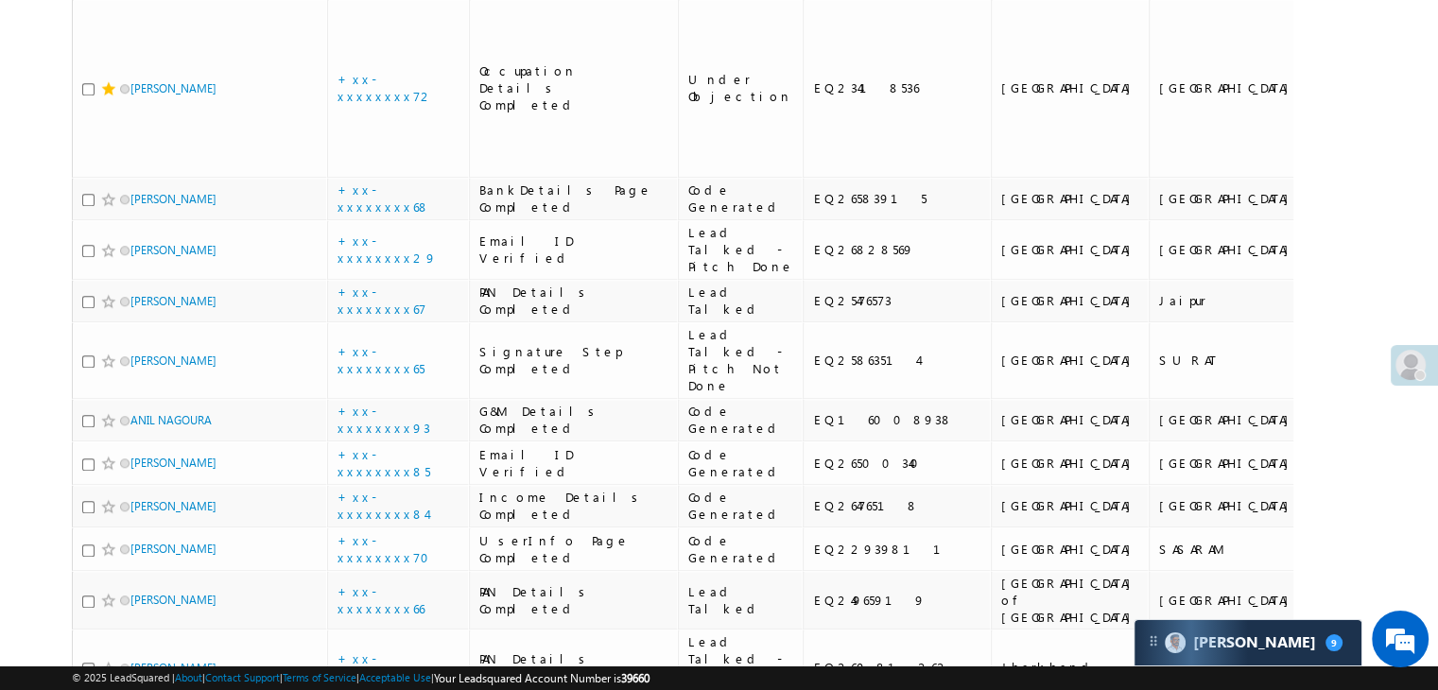
scroll to position [1702, 0]
